Goal: Task Accomplishment & Management: Use online tool/utility

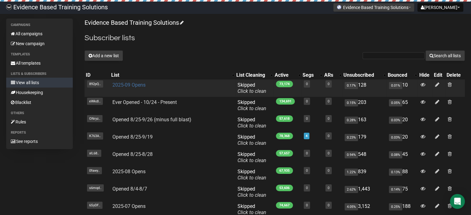
click at [135, 84] on link "2025-09 Opens" at bounding box center [128, 85] width 33 height 6
click at [120, 83] on link "2025-09 Opens" at bounding box center [128, 85] width 33 height 6
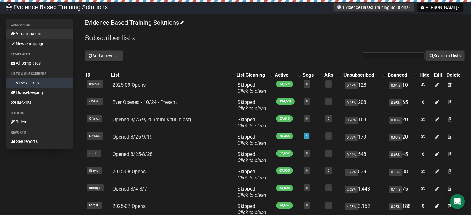
click at [41, 34] on link "All campaigns" at bounding box center [39, 34] width 67 height 10
click at [42, 36] on link "All campaigns" at bounding box center [39, 34] width 67 height 10
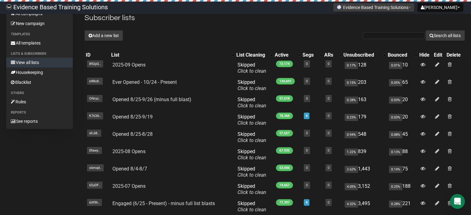
scroll to position [31, 0]
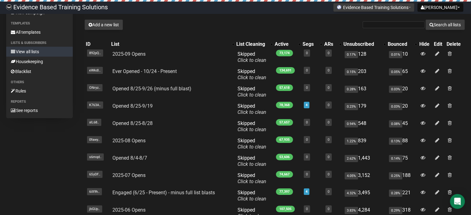
click at [249, 20] on div "Add a new list Search all lists" at bounding box center [275, 25] width 380 height 11
